Goal: Navigation & Orientation: Find specific page/section

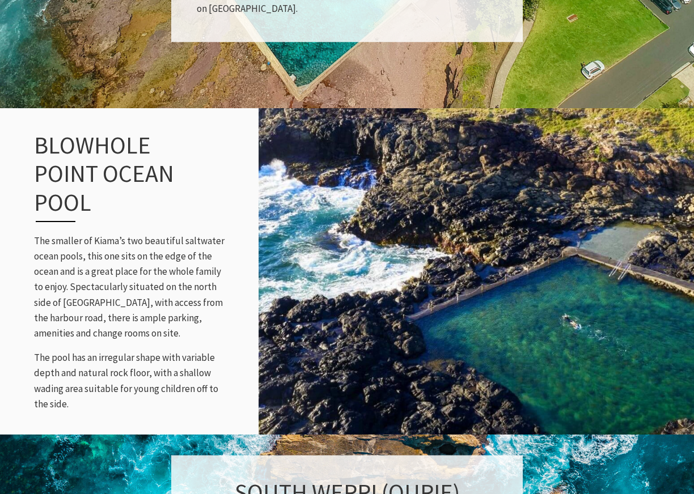
scroll to position [850, 0]
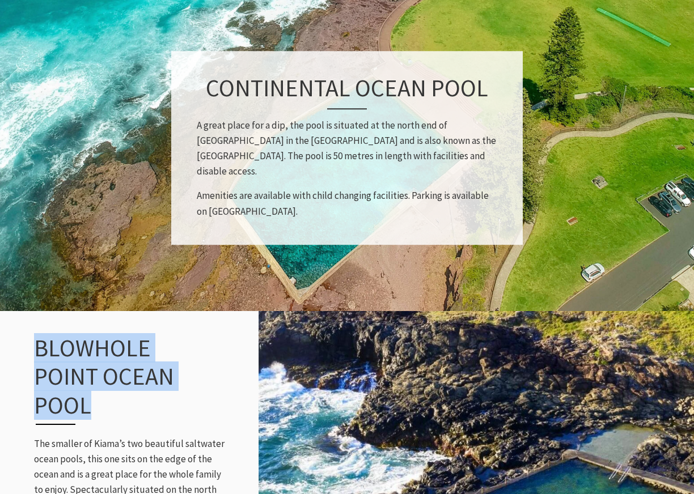
drag, startPoint x: 99, startPoint y: 403, endPoint x: 29, endPoint y: 360, distance: 81.4
click at [29, 360] on div "Blowhole Point Ocean Pool The smaller of Kiama’s two beautiful saltwater ocean …" at bounding box center [132, 474] width 219 height 326
copy h3 "Blowhole Point Ocean Pool"
click at [200, 409] on h3 "Blowhole Point Ocean Pool" at bounding box center [122, 379] width 177 height 91
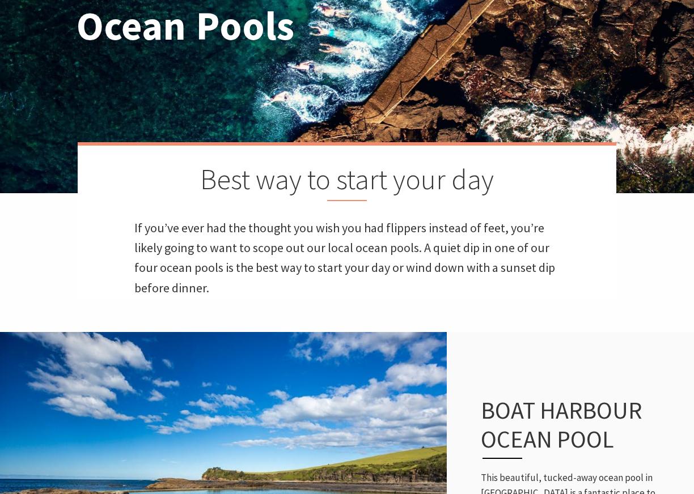
scroll to position [0, 0]
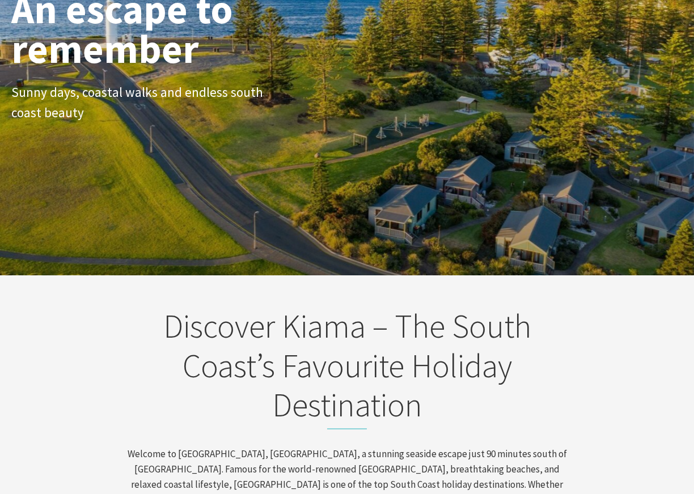
scroll to position [340, 0]
